Goal: Task Accomplishment & Management: Use online tool/utility

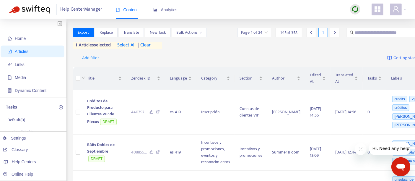
click at [356, 9] on img at bounding box center [355, 9] width 7 height 7
click at [367, 30] on link "Full Sync" at bounding box center [365, 30] width 21 height 7
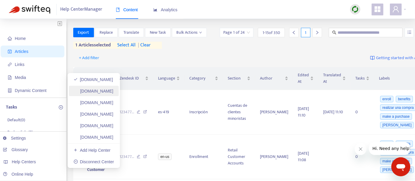
click at [105, 89] on link "[DOMAIN_NAME]" at bounding box center [94, 91] width 40 height 5
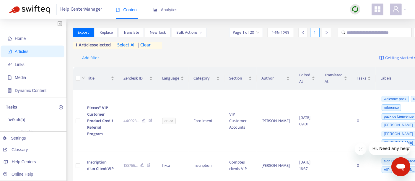
click at [359, 12] on div at bounding box center [355, 9] width 10 height 10
click at [361, 33] on link "Full Sync" at bounding box center [365, 30] width 21 height 7
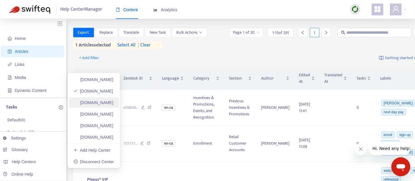
click at [113, 103] on link "[DOMAIN_NAME]" at bounding box center [94, 102] width 40 height 5
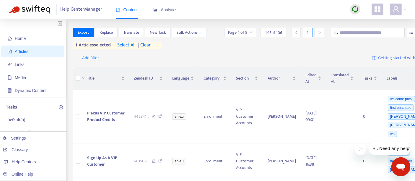
click at [355, 8] on img at bounding box center [355, 9] width 7 height 7
click at [372, 34] on link "Full Sync" at bounding box center [365, 30] width 21 height 7
